Goal: Find specific page/section: Find specific page/section

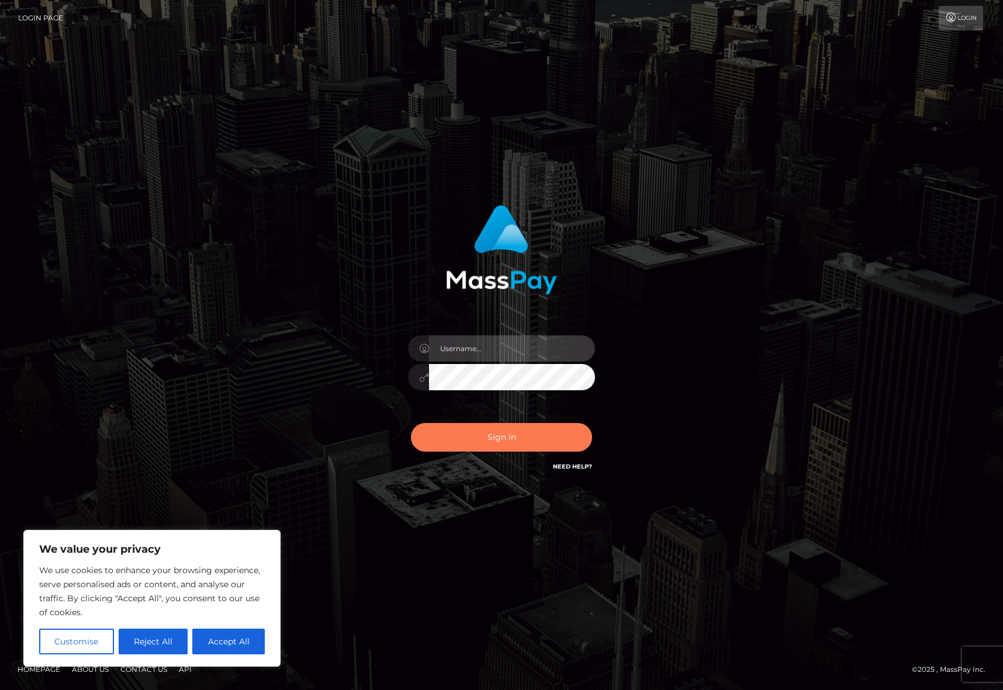
type input "efrain.ievpro"
click at [526, 426] on button "Sign in" at bounding box center [501, 437] width 181 height 29
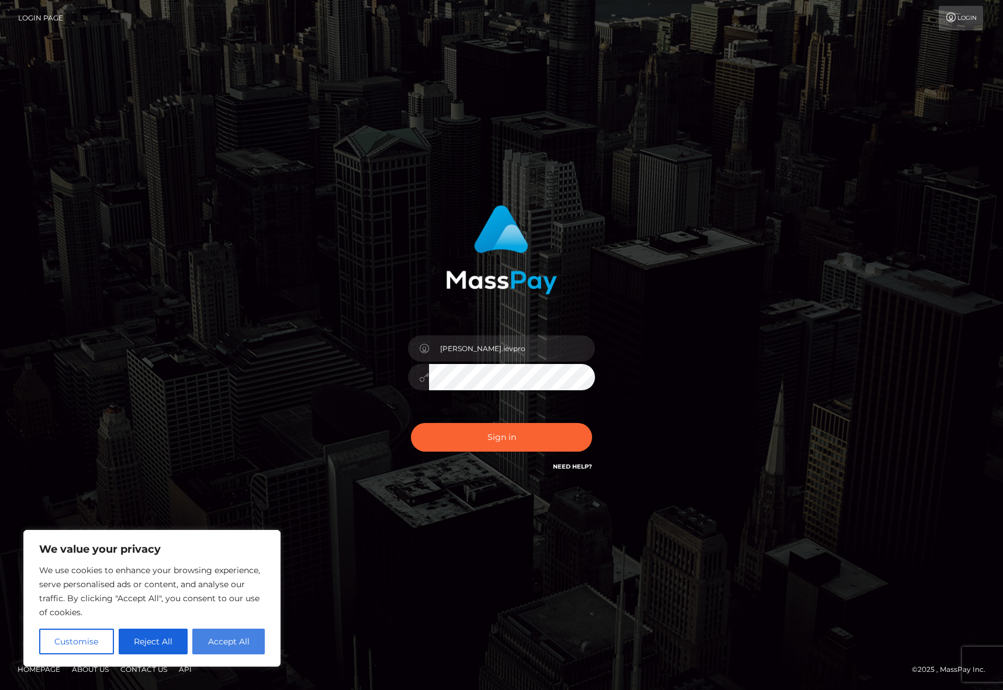
click at [247, 638] on button "Accept All" at bounding box center [228, 642] width 72 height 26
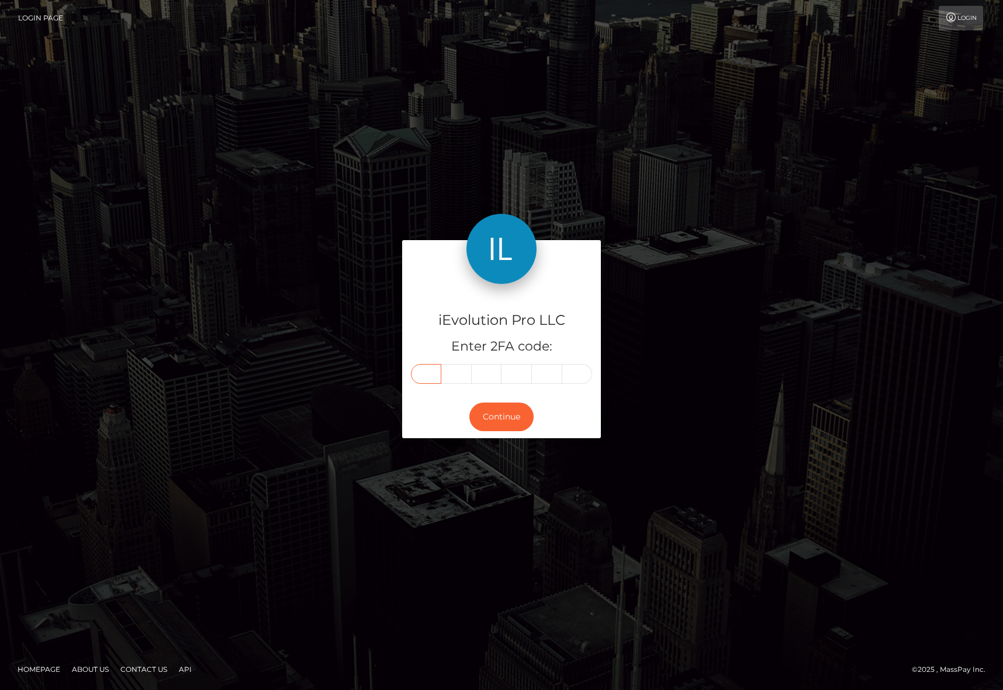
click at [413, 368] on input "text" at bounding box center [426, 374] width 30 height 20
click at [433, 374] on input "text" at bounding box center [426, 374] width 30 height 20
type input "5"
type input "0"
type input "7"
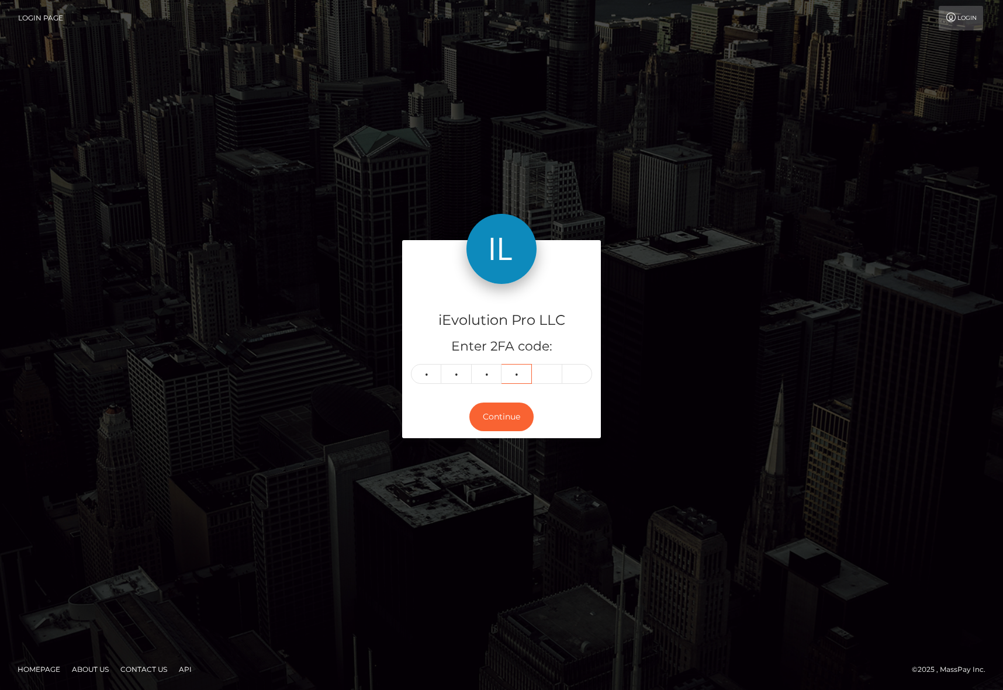
type input "8"
type input "0"
type input "8"
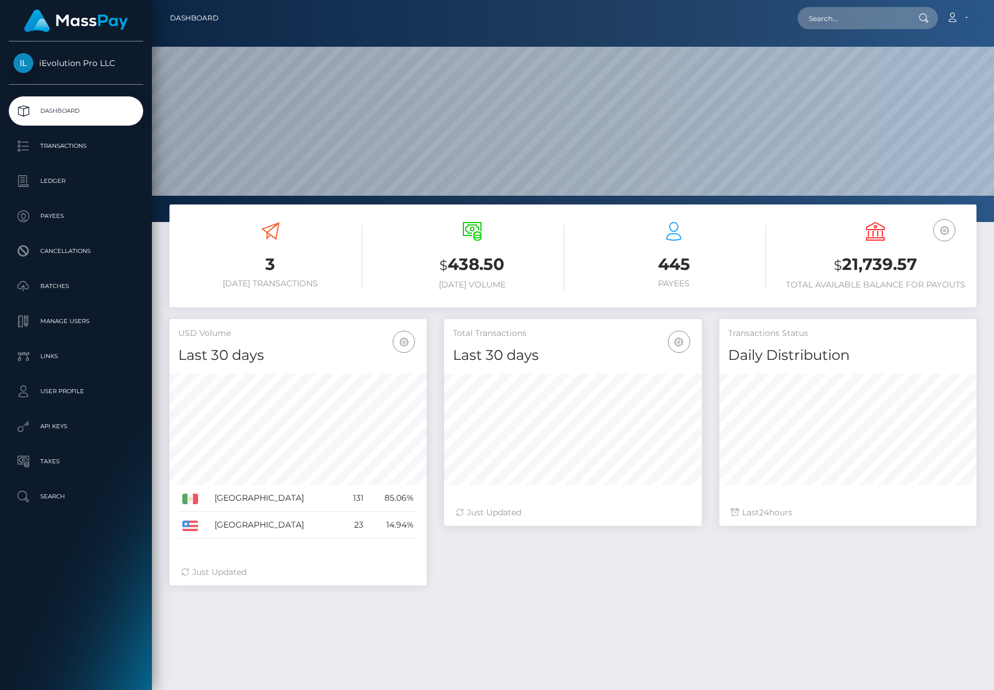
scroll to position [208, 258]
click at [63, 220] on p "Payees" at bounding box center [75, 217] width 125 height 18
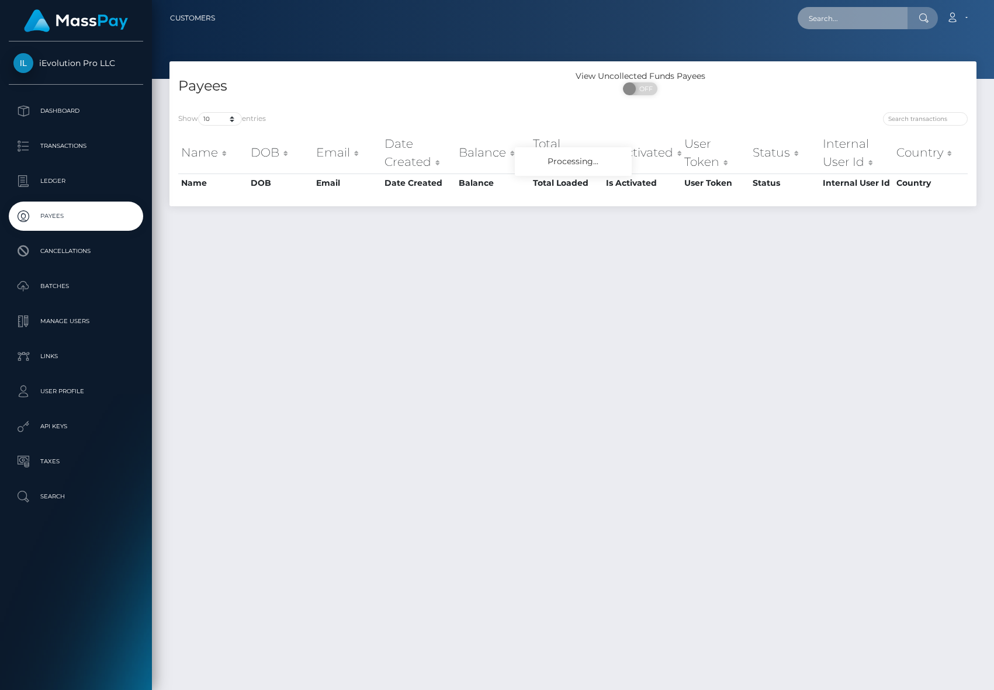
click at [824, 24] on input "text" at bounding box center [853, 18] width 110 height 22
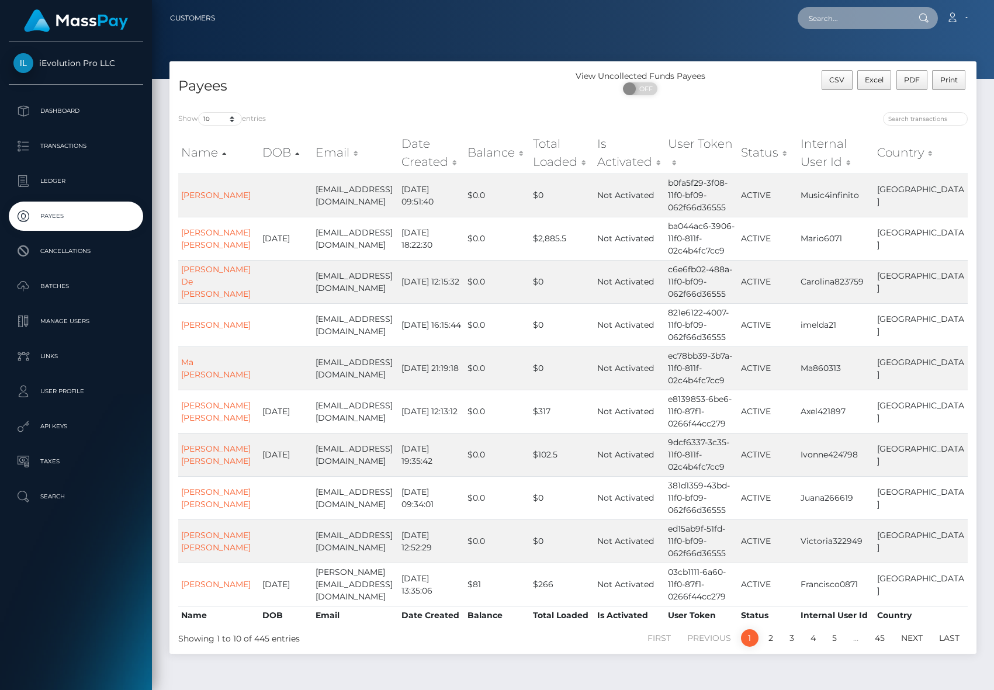
paste input "Sirley307731"
type input "Sirley307731"
click at [831, 23] on input "text" at bounding box center [853, 18] width 110 height 22
paste input "Sirley307731"
type input "Sirley307731"
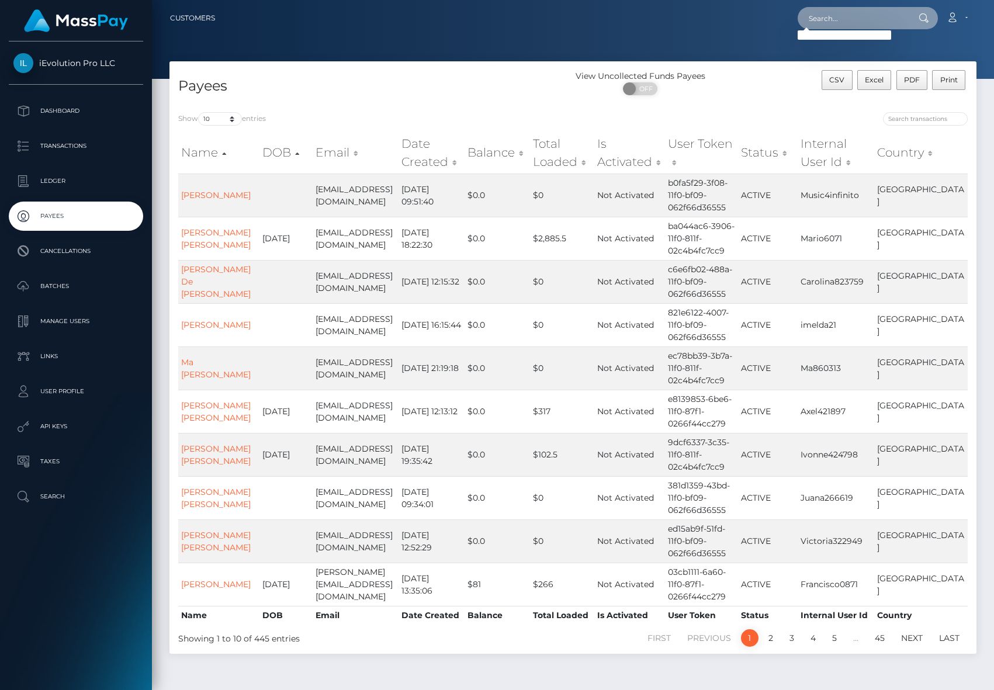
paste input "[EMAIL_ADDRESS][DOMAIN_NAME]"
type input "[EMAIL_ADDRESS][DOMAIN_NAME]"
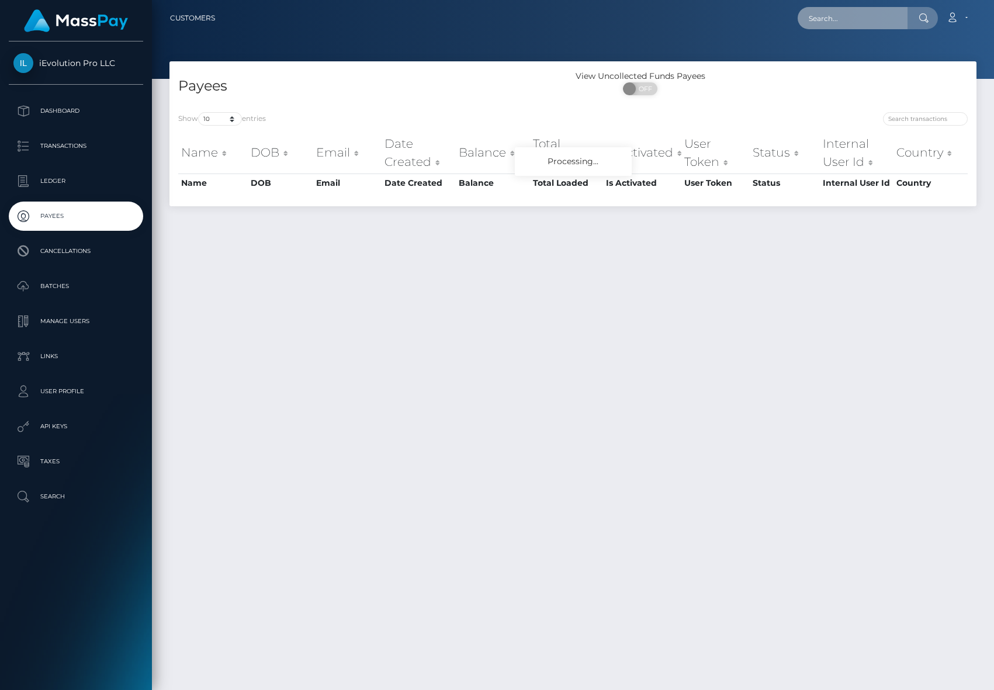
click at [836, 22] on input "text" at bounding box center [853, 18] width 110 height 22
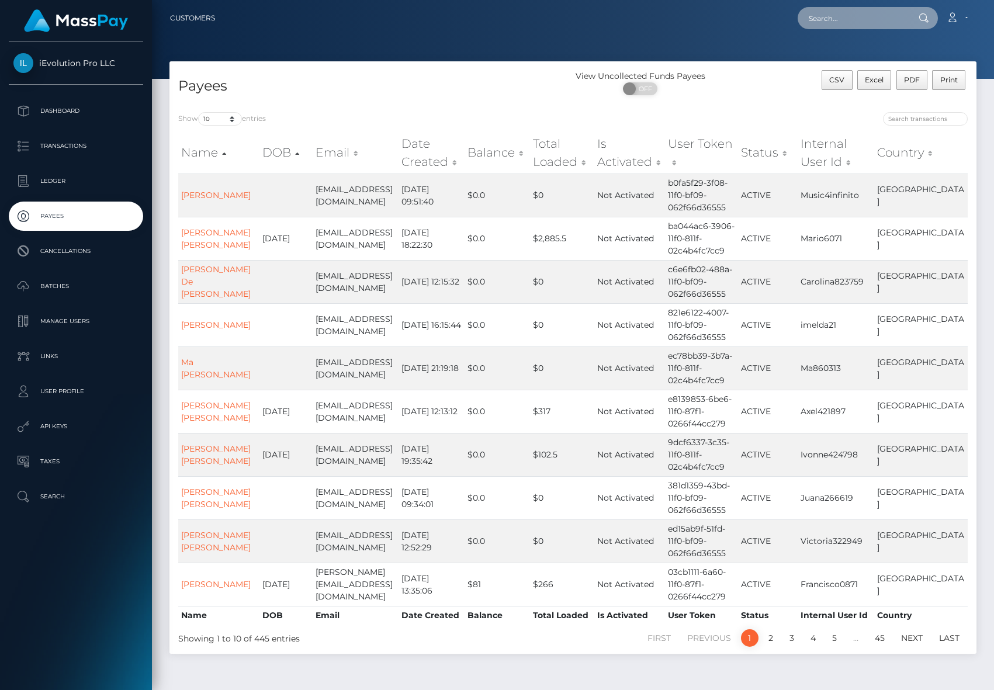
paste input "[EMAIL_ADDRESS][DOMAIN_NAME]"
type input "[EMAIL_ADDRESS][DOMAIN_NAME]"
